Goal: Information Seeking & Learning: Learn about a topic

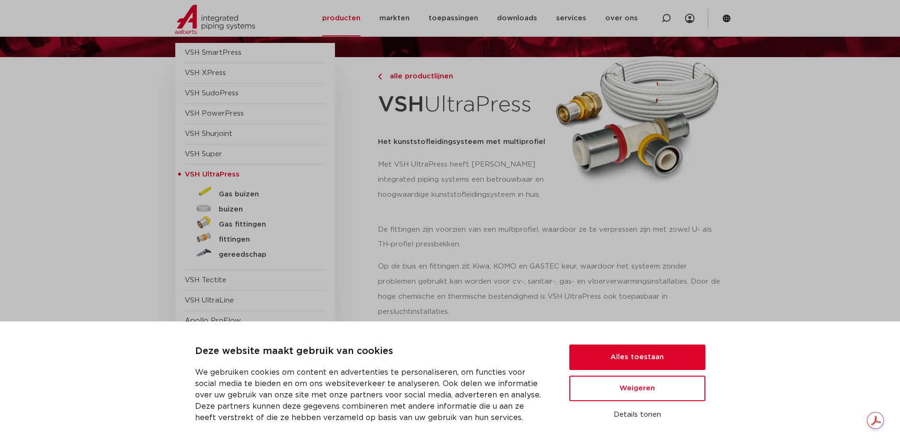
click at [470, 244] on p "De fittingen zijn voorzien van een multiprofiel, waardoor ze te verpressen zijn…" at bounding box center [551, 237] width 347 height 30
click at [662, 356] on button "Alles toestaan" at bounding box center [637, 358] width 136 height 26
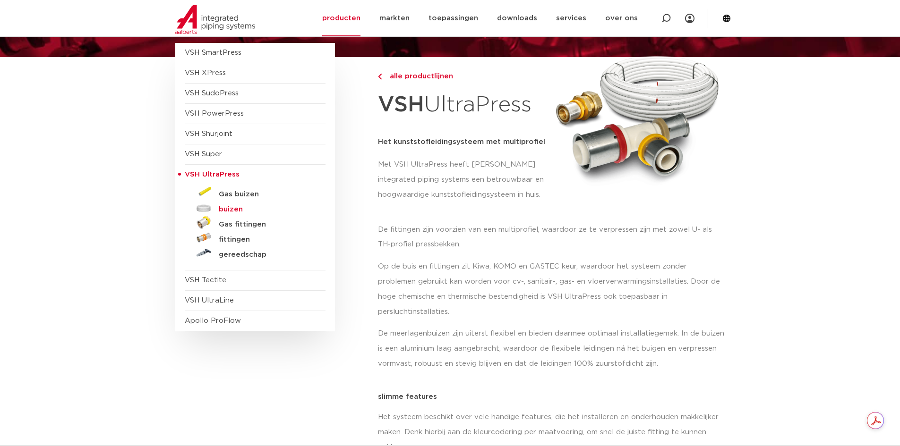
click at [237, 210] on h5 "buizen" at bounding box center [266, 209] width 94 height 9
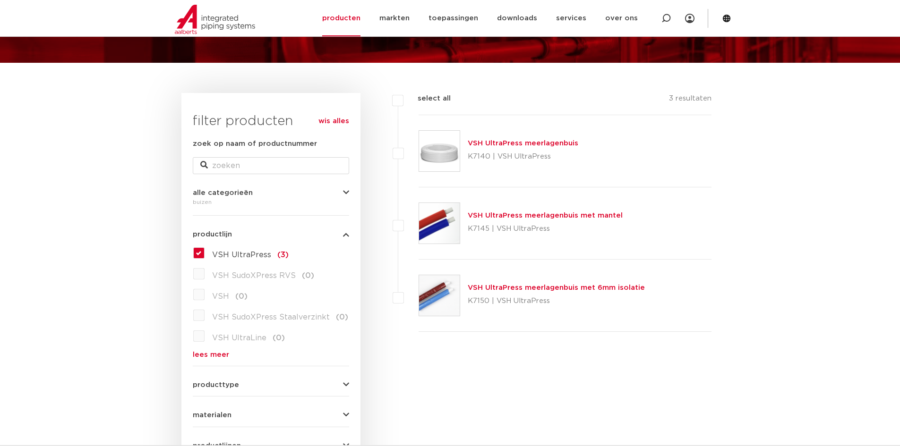
scroll to position [94, 0]
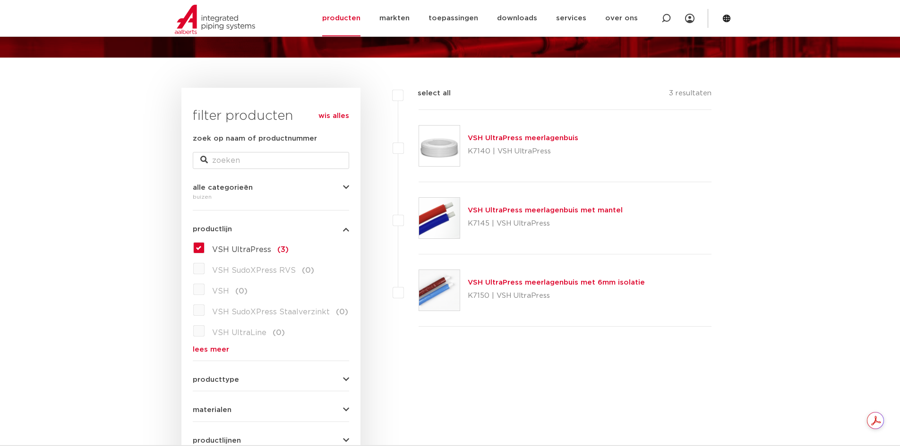
click at [504, 283] on link "VSH UltraPress meerlagenbuis met 6mm isolatie" at bounding box center [556, 282] width 177 height 7
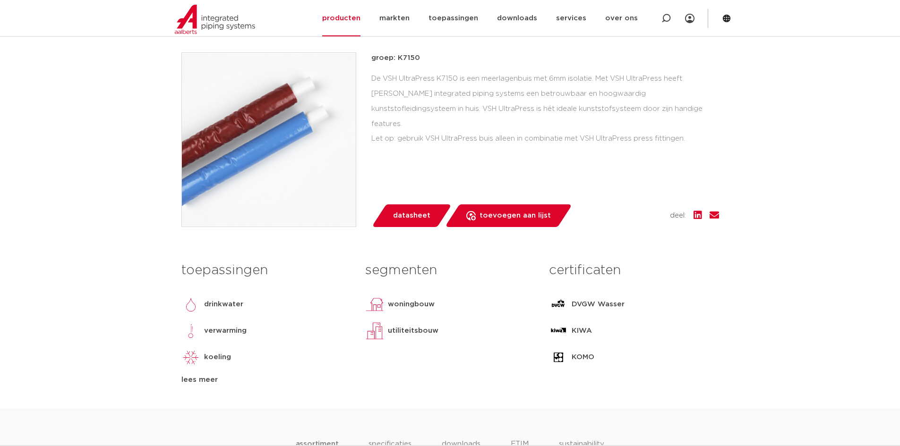
scroll to position [142, 0]
